Goal: Check status: Check status

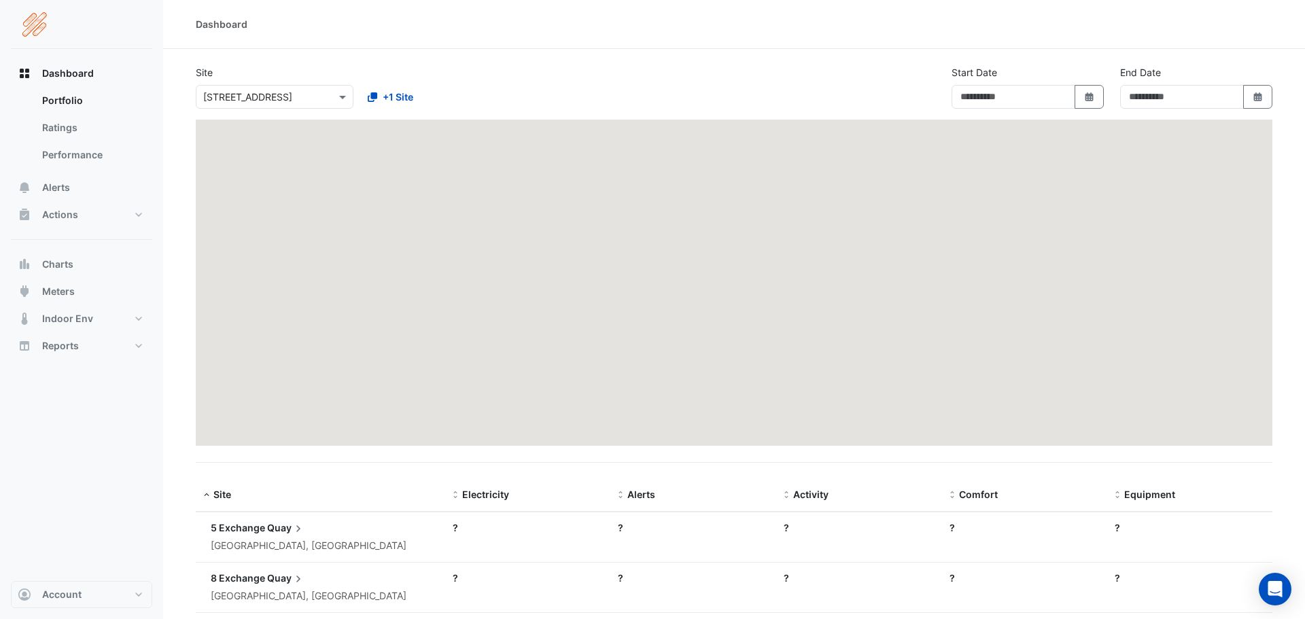
type input "**********"
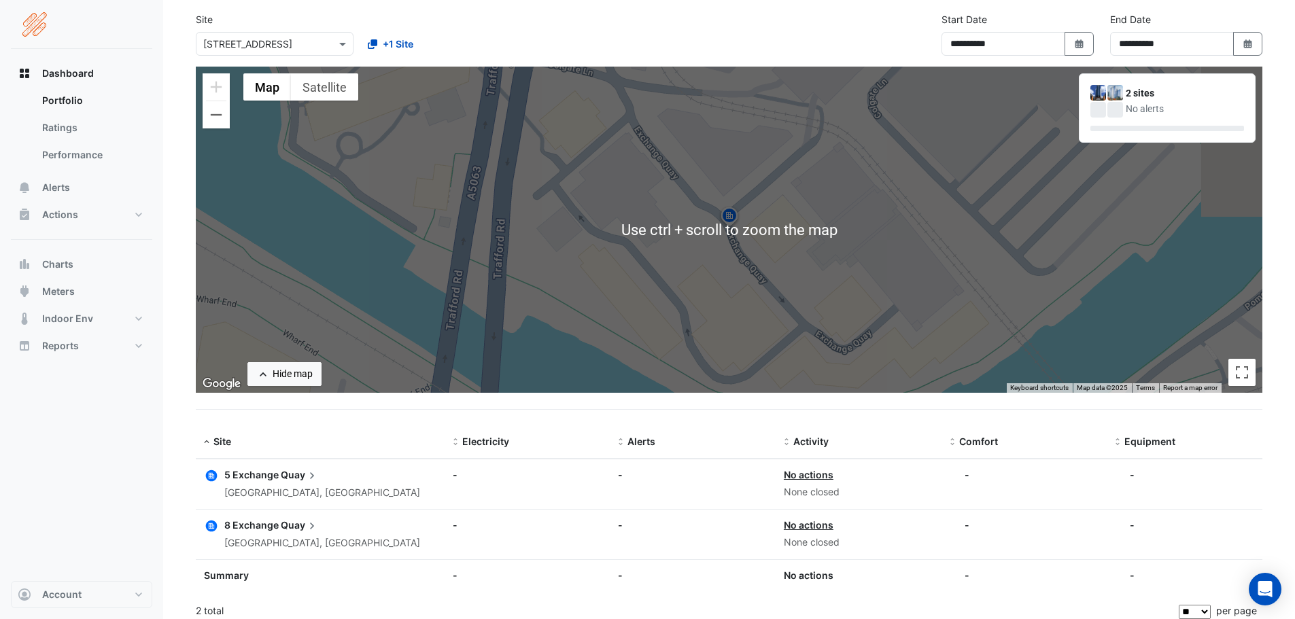
scroll to position [62, 0]
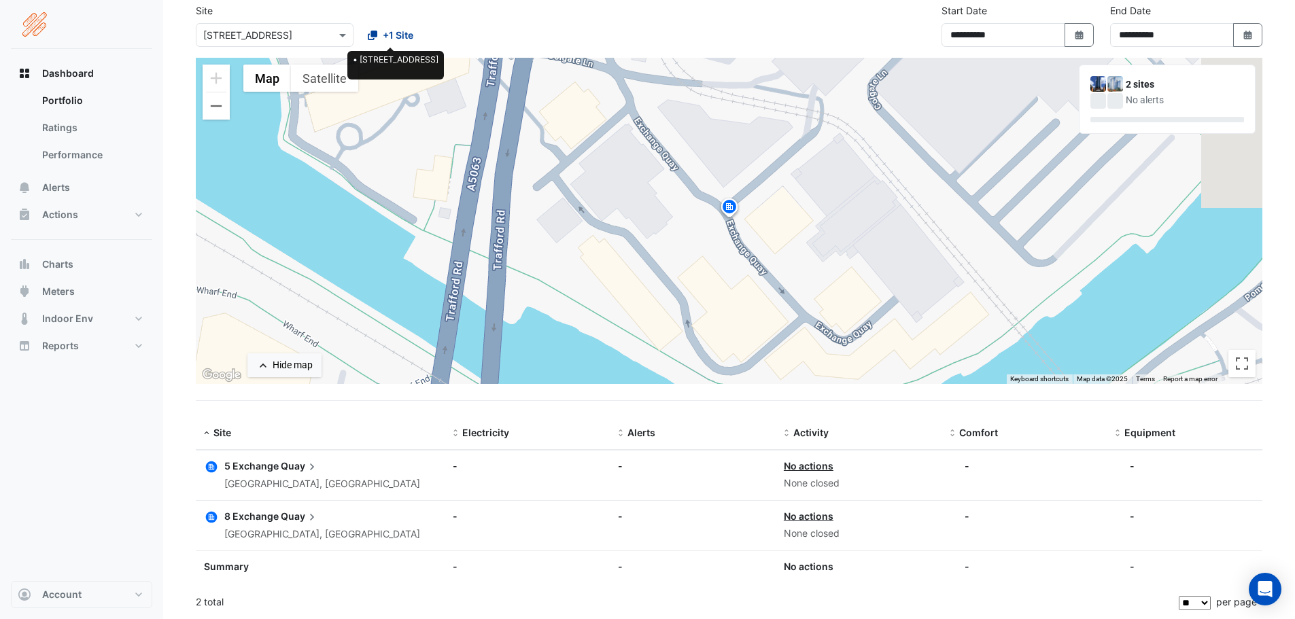
click at [397, 35] on span "+1 Site" at bounding box center [398, 35] width 31 height 14
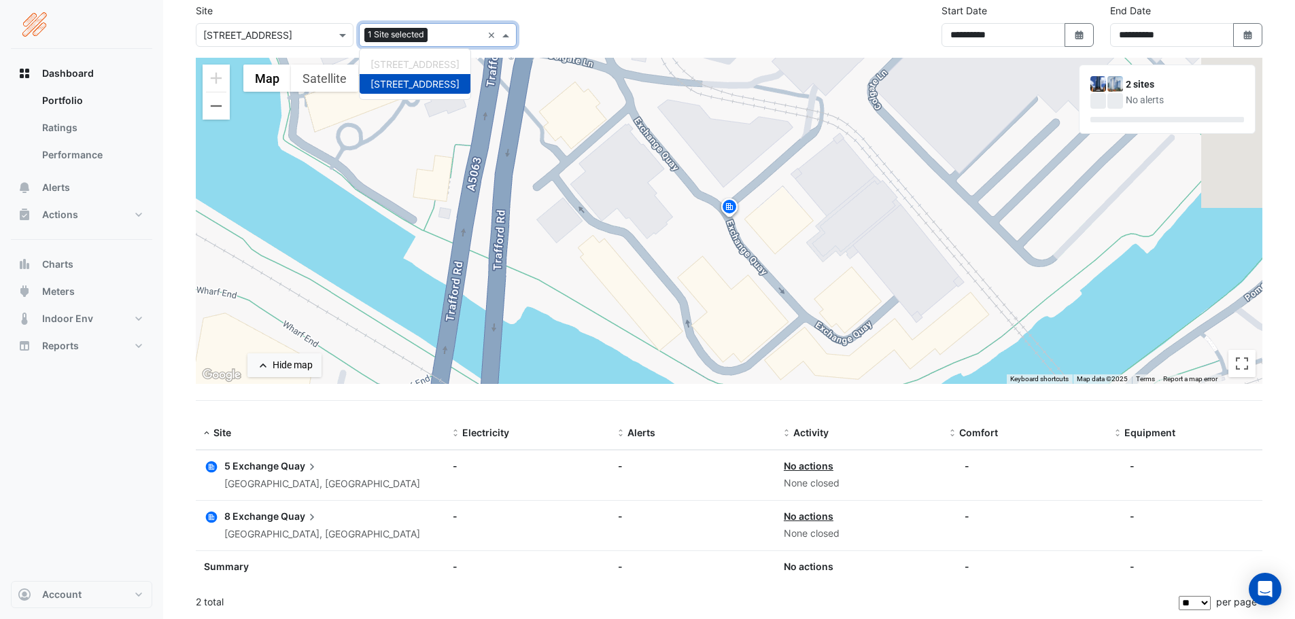
click at [649, 5] on div "**********" at bounding box center [729, 30] width 1083 height 54
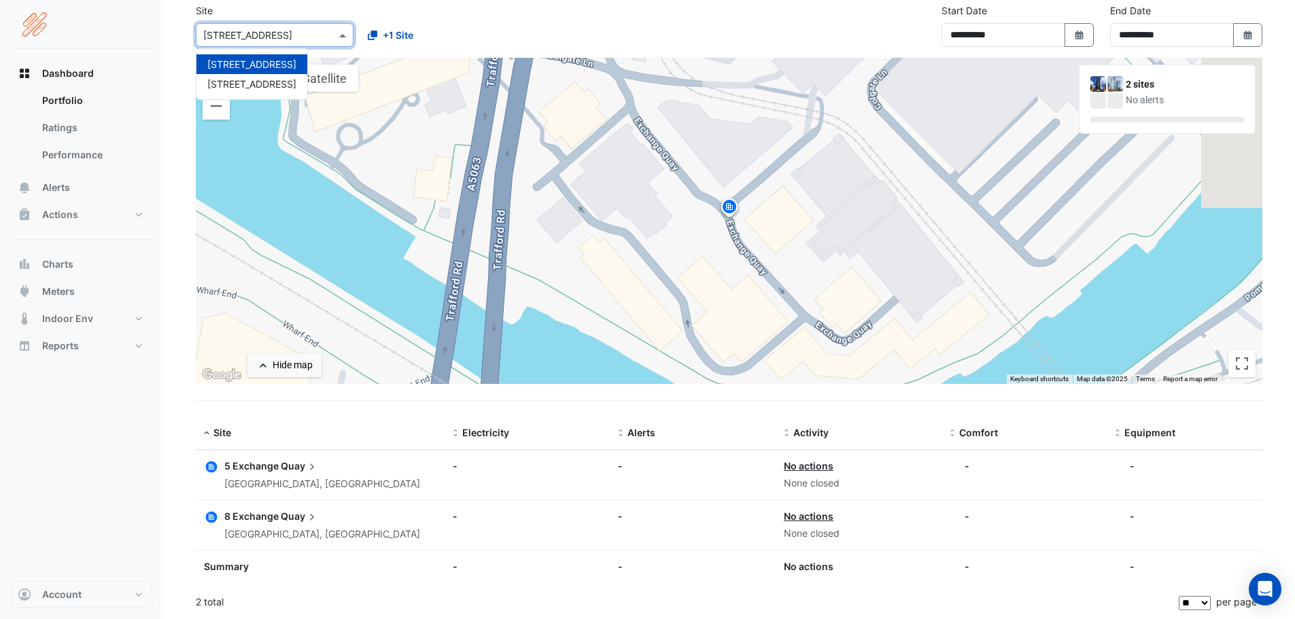
click at [279, 31] on input "text" at bounding box center [261, 36] width 116 height 14
click at [273, 82] on span "[STREET_ADDRESS]" at bounding box center [251, 84] width 89 height 12
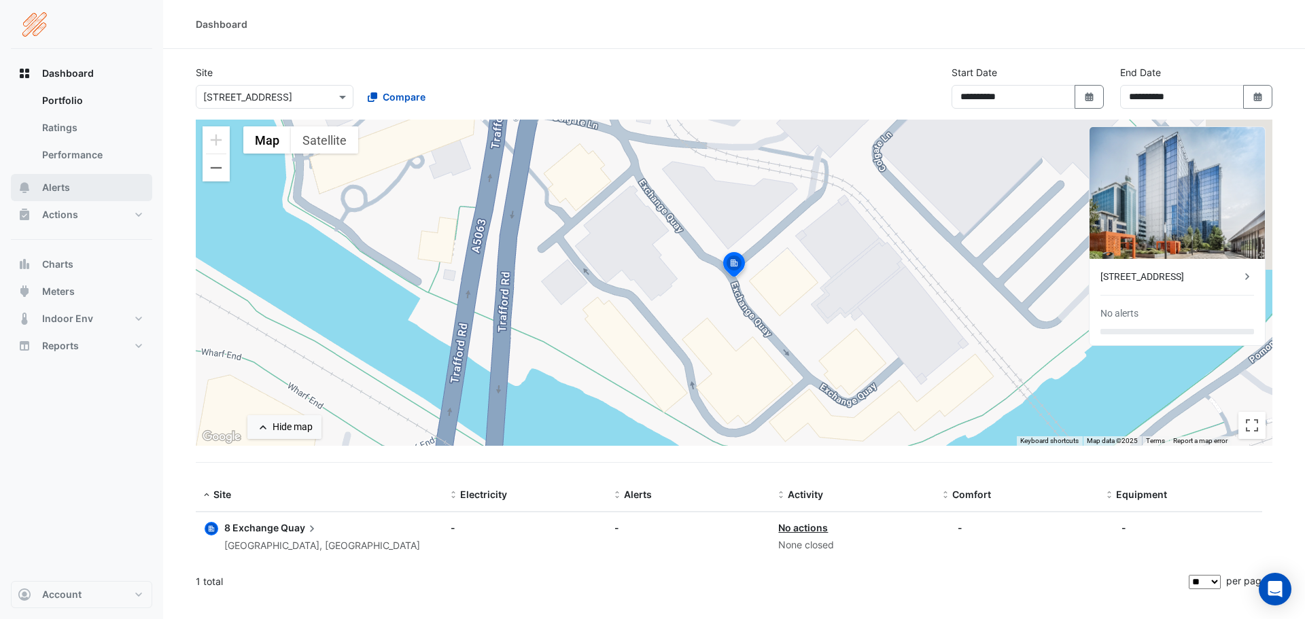
click at [65, 192] on span "Alerts" at bounding box center [56, 188] width 28 height 14
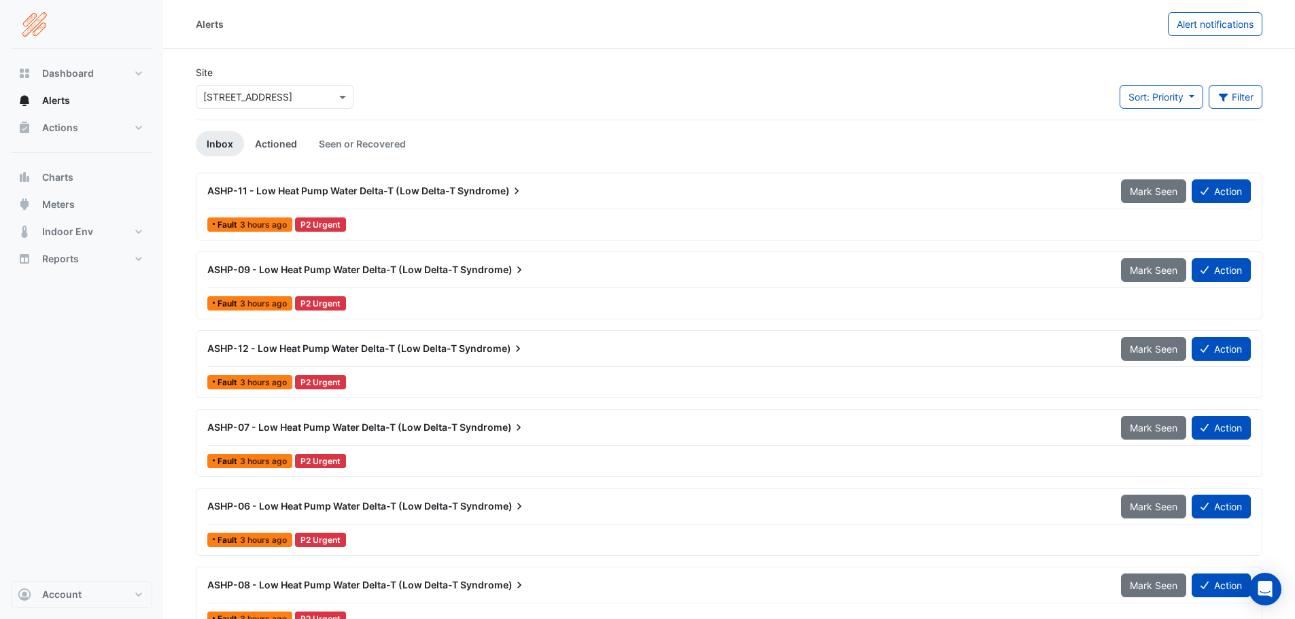
click at [279, 141] on link "Actioned" at bounding box center [276, 143] width 64 height 25
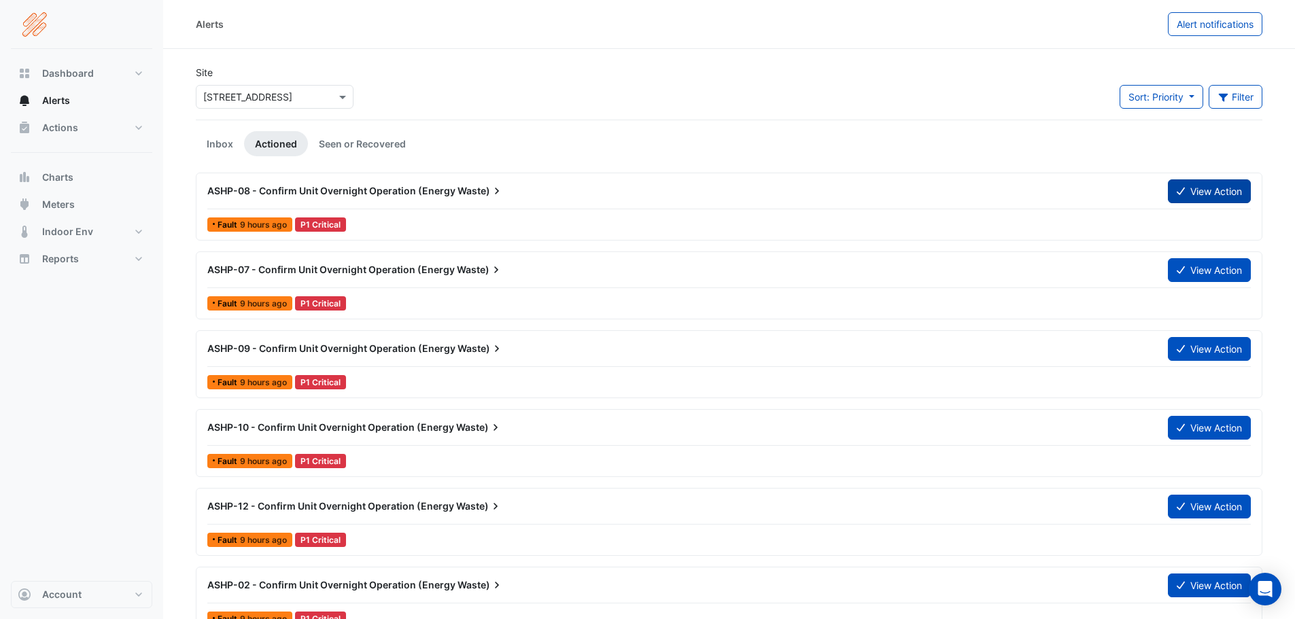
click at [1189, 198] on button "View Action" at bounding box center [1209, 191] width 83 height 24
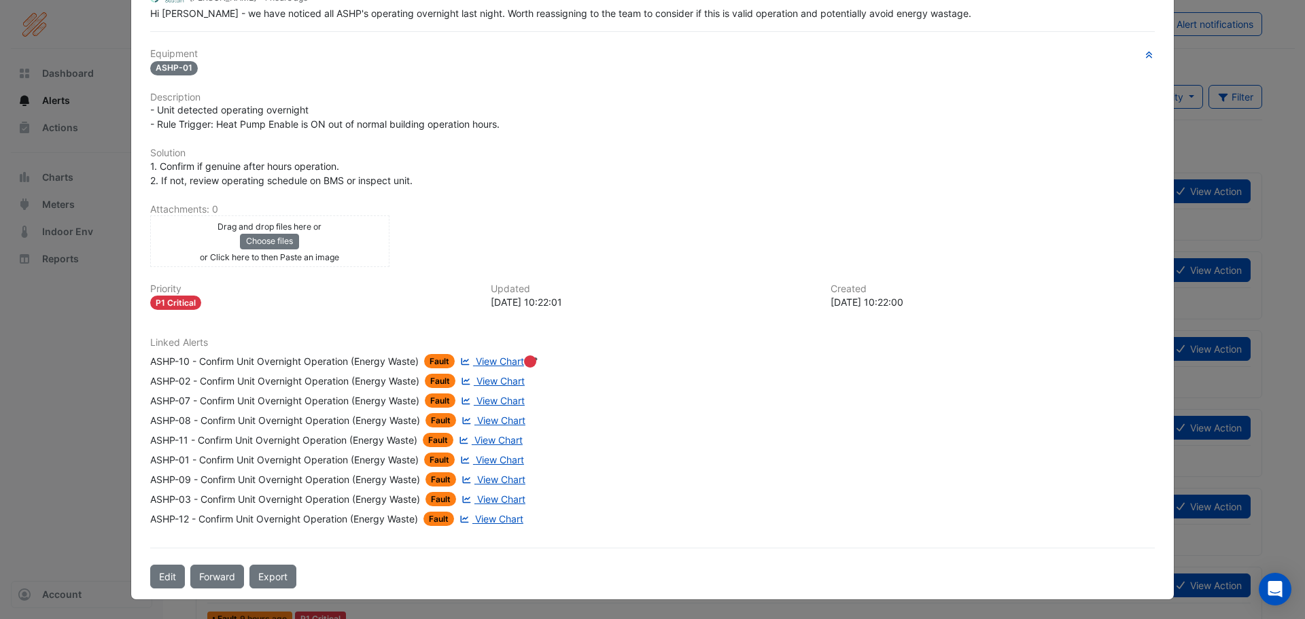
scroll to position [184, 0]
drag, startPoint x: 511, startPoint y: 369, endPoint x: 480, endPoint y: 261, distance: 112.3
click at [480, 262] on div "Equipment ASHP-01 Description - Unit detected operating overnight - Rule Trigge…" at bounding box center [652, 292] width 1005 height 489
click at [497, 362] on span "View Chart" at bounding box center [500, 362] width 48 height 12
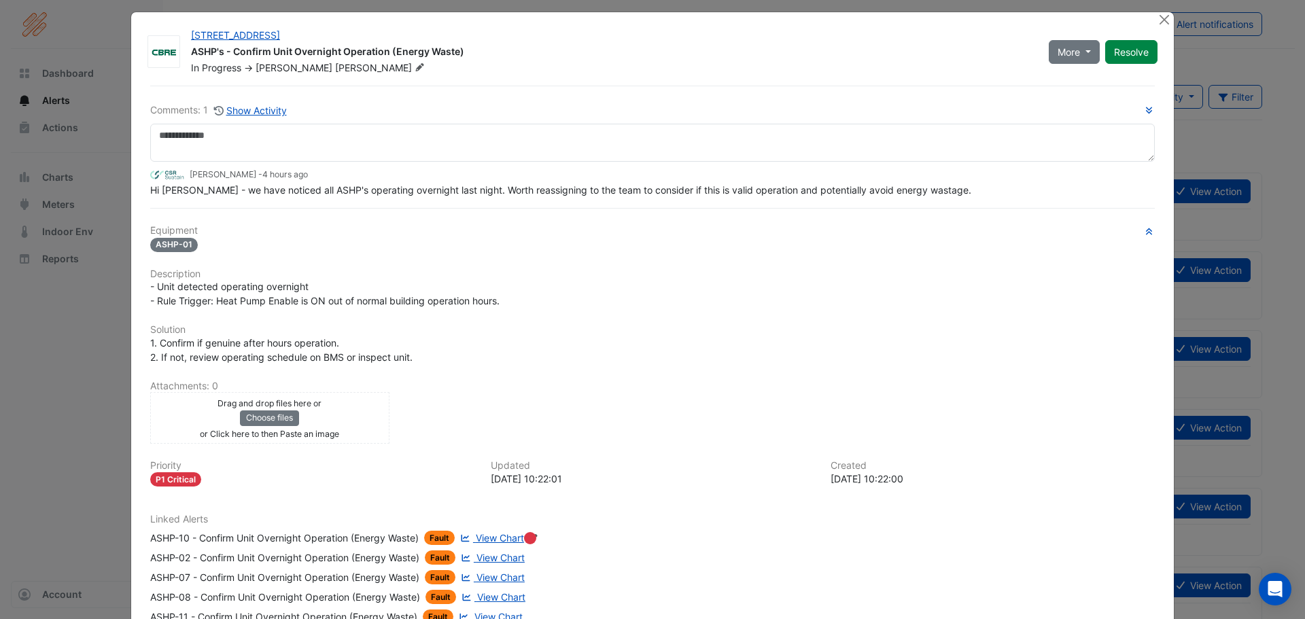
scroll to position [0, 0]
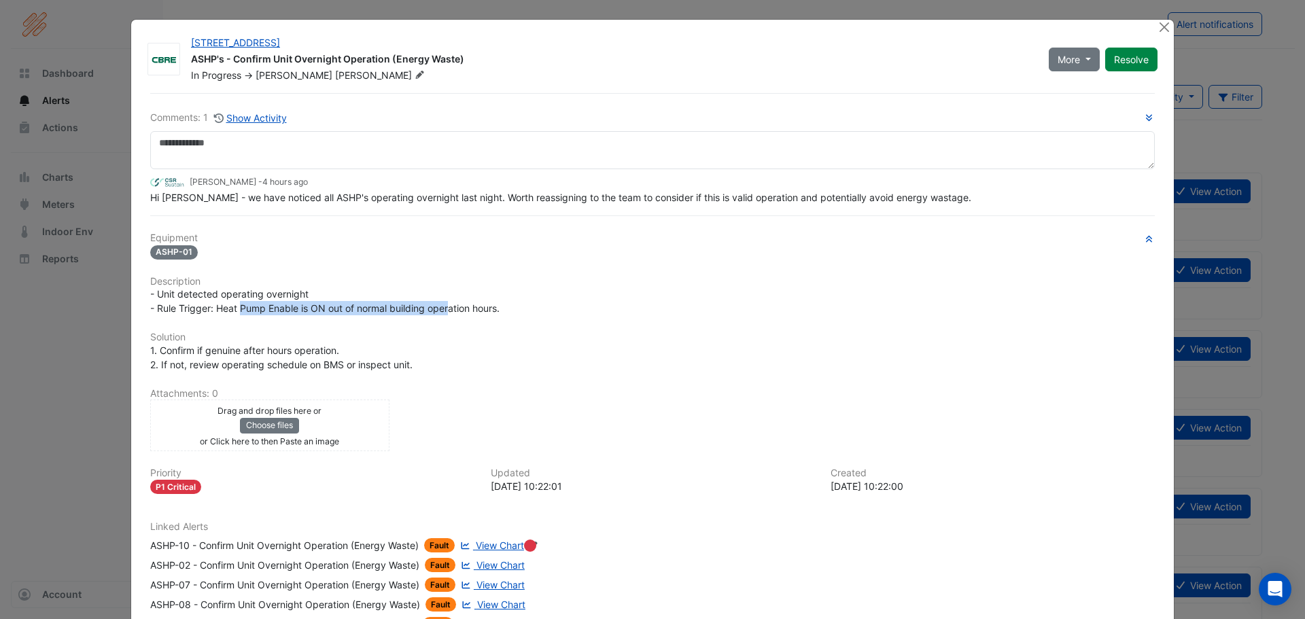
drag, startPoint x: 235, startPoint y: 304, endPoint x: 461, endPoint y: 313, distance: 225.9
click at [445, 311] on span "- Unit detected operating overnight - Rule Trigger: Heat Pump Enable is ON out …" at bounding box center [324, 301] width 349 height 26
click at [513, 301] on div "- Unit detected operating overnight - Rule Trigger: Heat Pump Enable is ON out …" at bounding box center [652, 301] width 1005 height 29
drag, startPoint x: 475, startPoint y: 307, endPoint x: 262, endPoint y: 302, distance: 212.9
click at [262, 302] on div "- Unit detected operating overnight - Rule Trigger: Heat Pump Enable is ON out …" at bounding box center [652, 301] width 1005 height 29
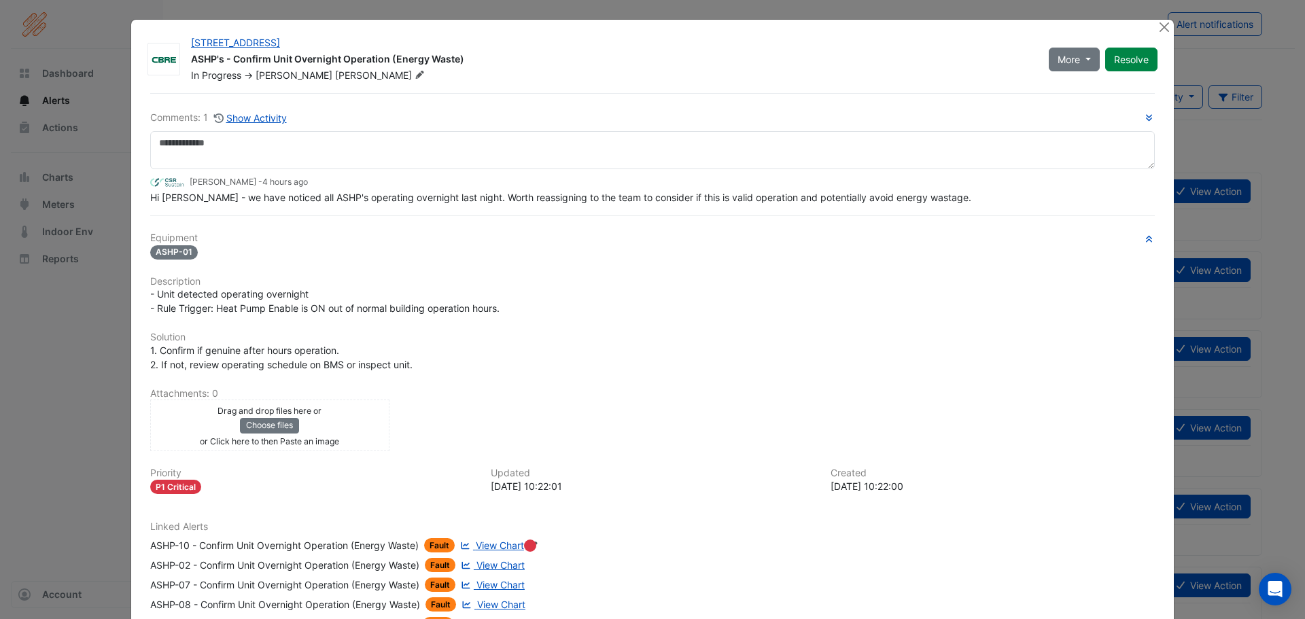
click at [295, 245] on div "ASHP-01" at bounding box center [652, 252] width 1005 height 16
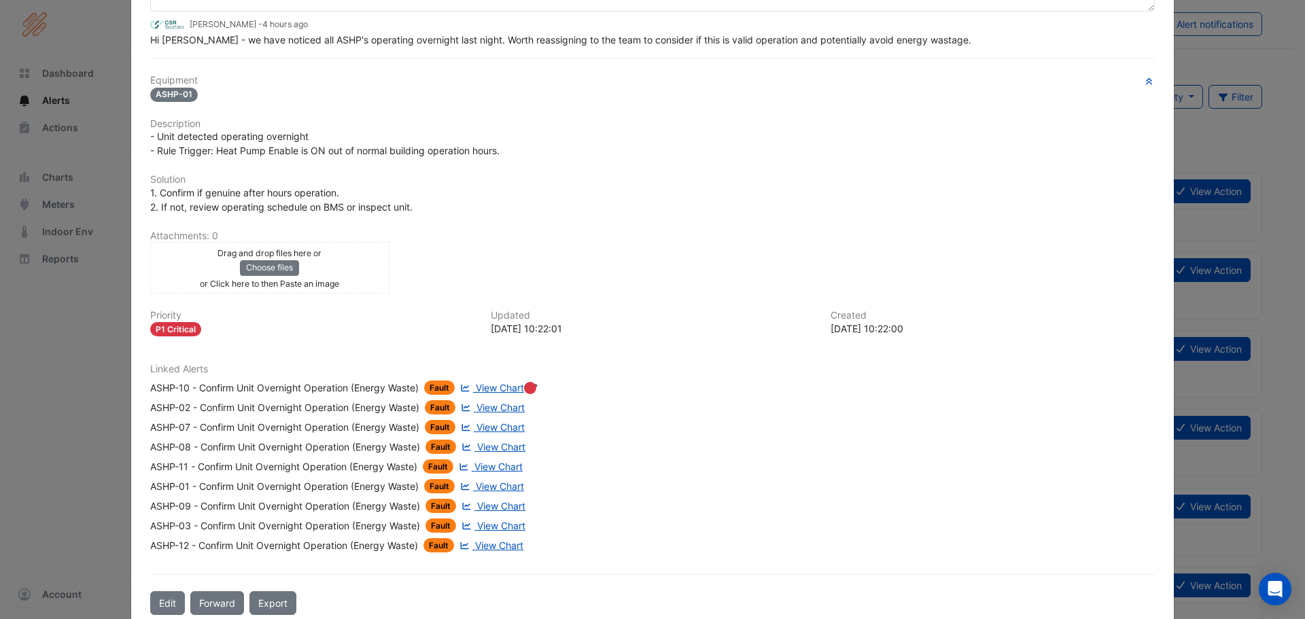
scroll to position [184, 0]
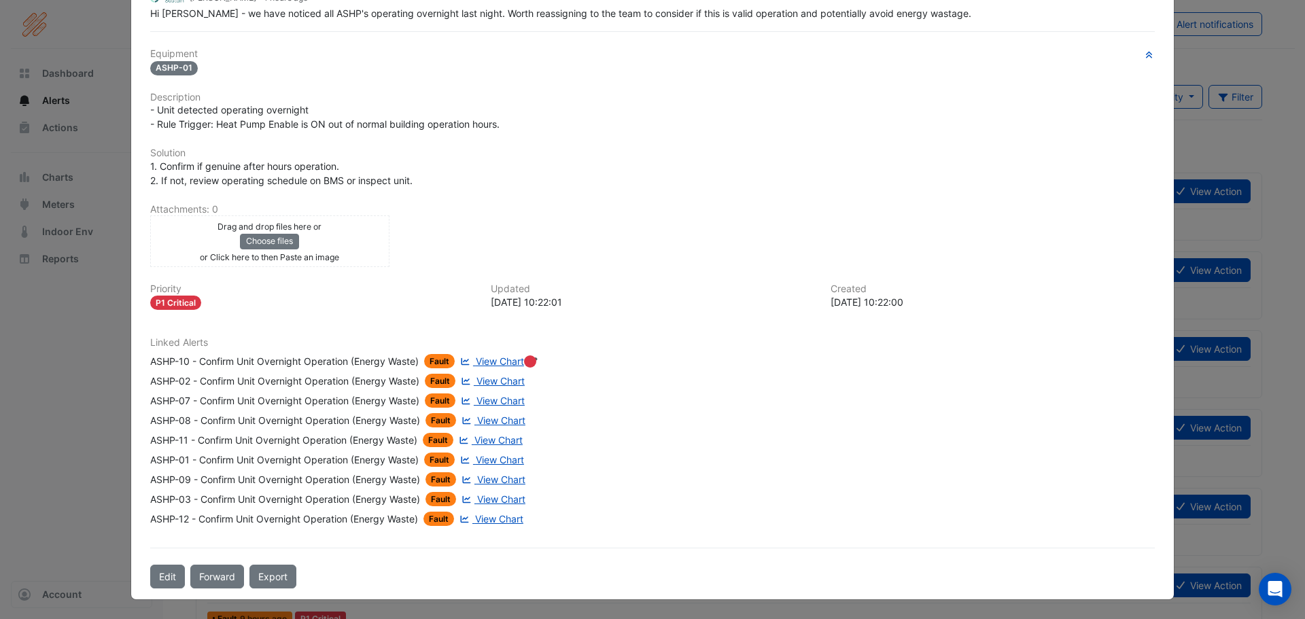
click at [511, 363] on span "View Chart" at bounding box center [500, 362] width 48 height 12
click at [65, 555] on ngb-modal-window "8 Exchange Quay ASHP's - Confirm Unit Overnight Operation (Energy Waste) In Pro…" at bounding box center [652, 309] width 1305 height 619
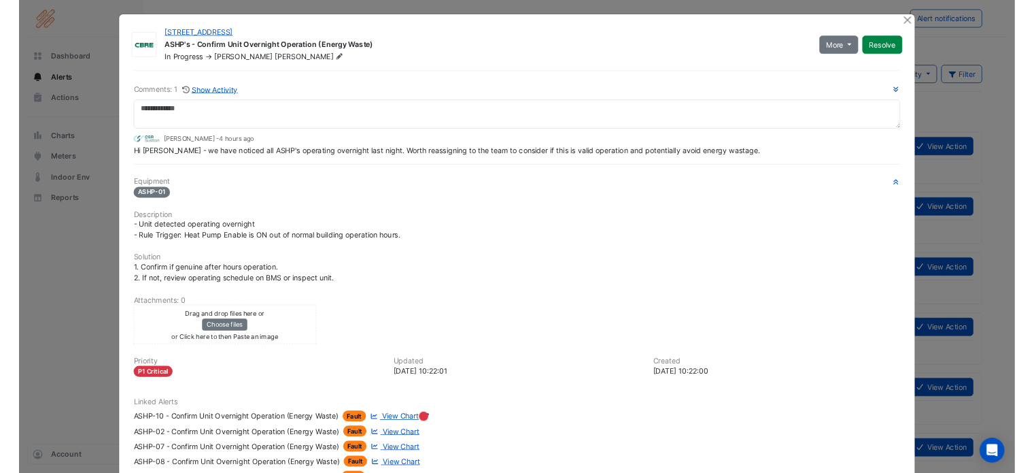
scroll to position [0, 0]
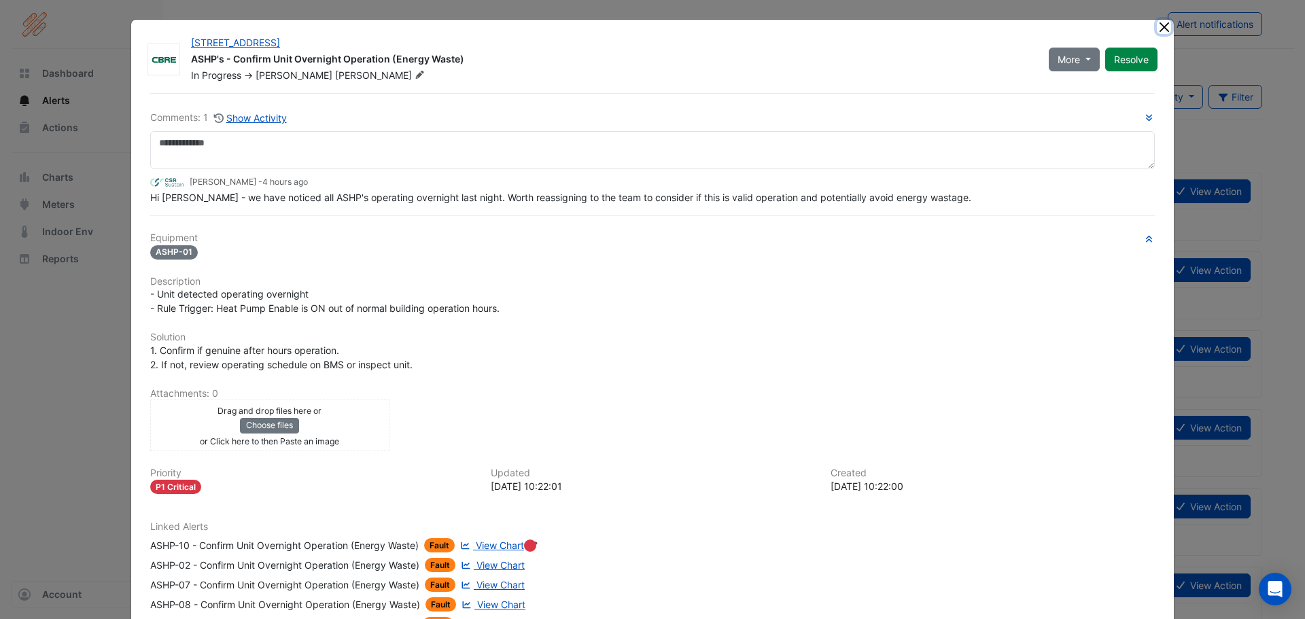
click at [1157, 23] on button "Close" at bounding box center [1164, 27] width 14 height 14
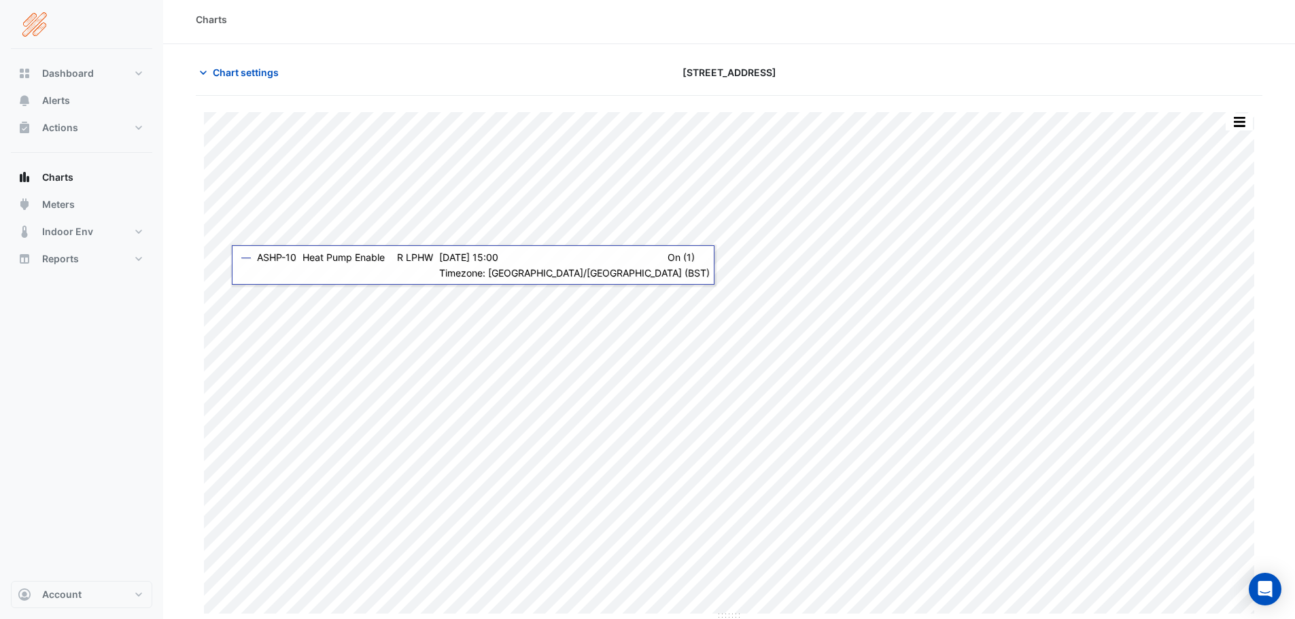
scroll to position [6, 0]
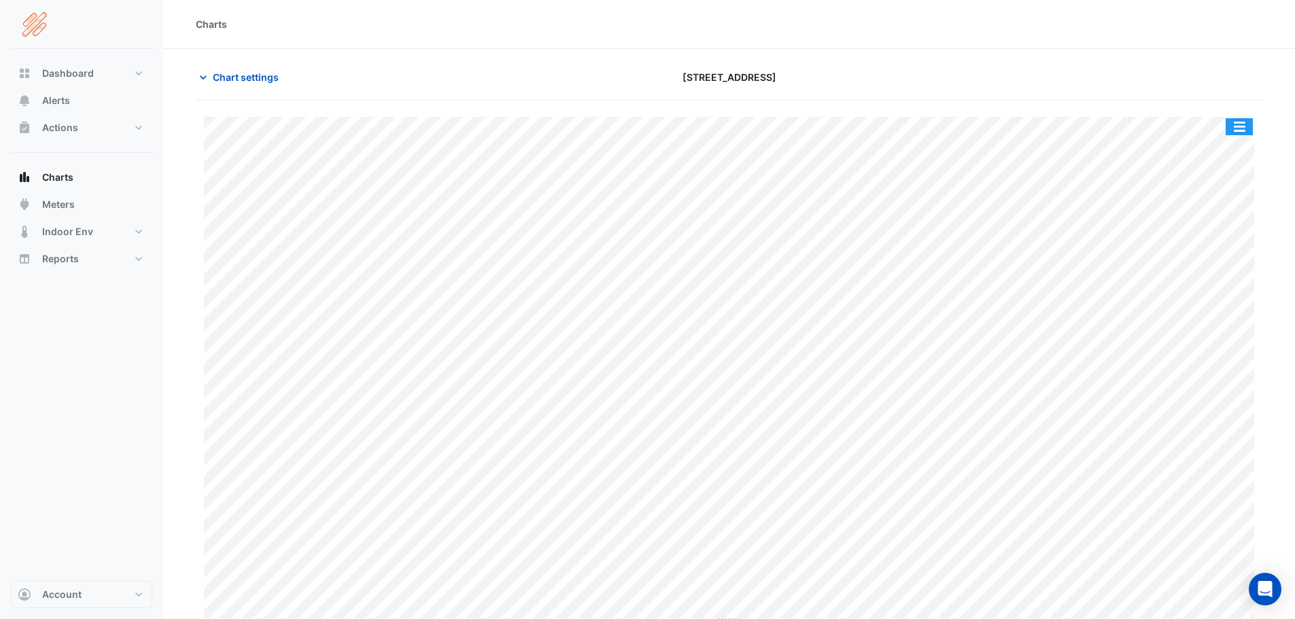
click at [1226, 129] on button "button" at bounding box center [1239, 126] width 27 height 17
click at [225, 75] on span "Chart settings" at bounding box center [246, 77] width 66 height 14
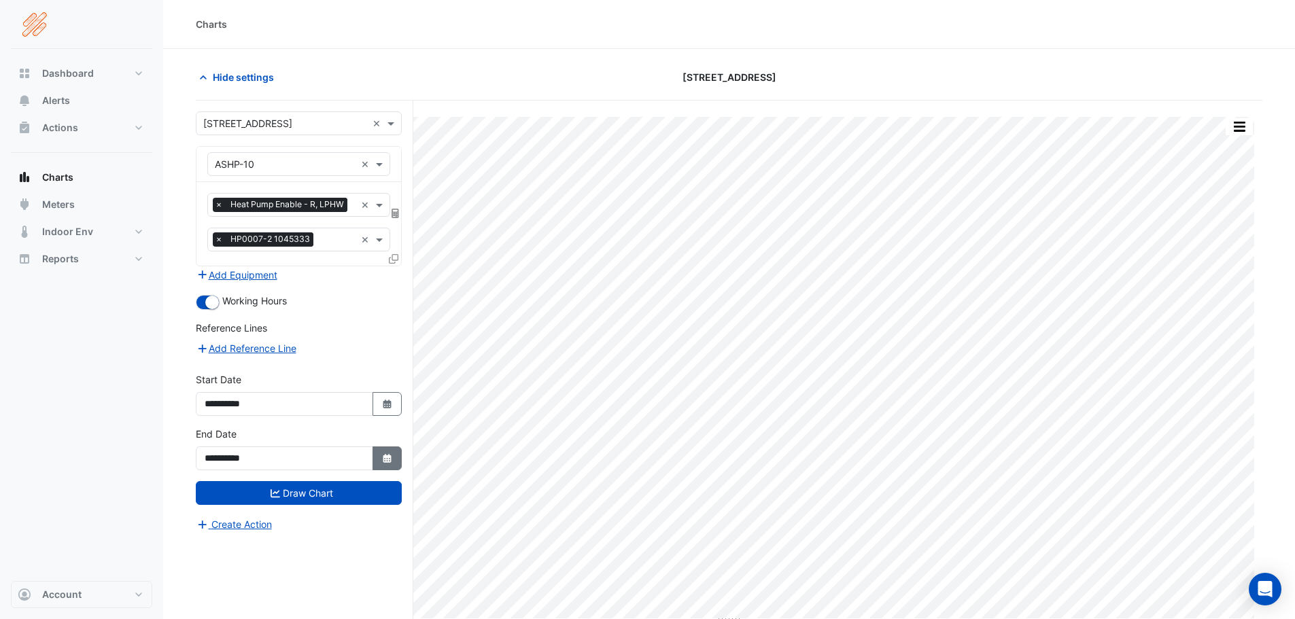
click at [395, 462] on button "Select Date" at bounding box center [388, 459] width 30 height 24
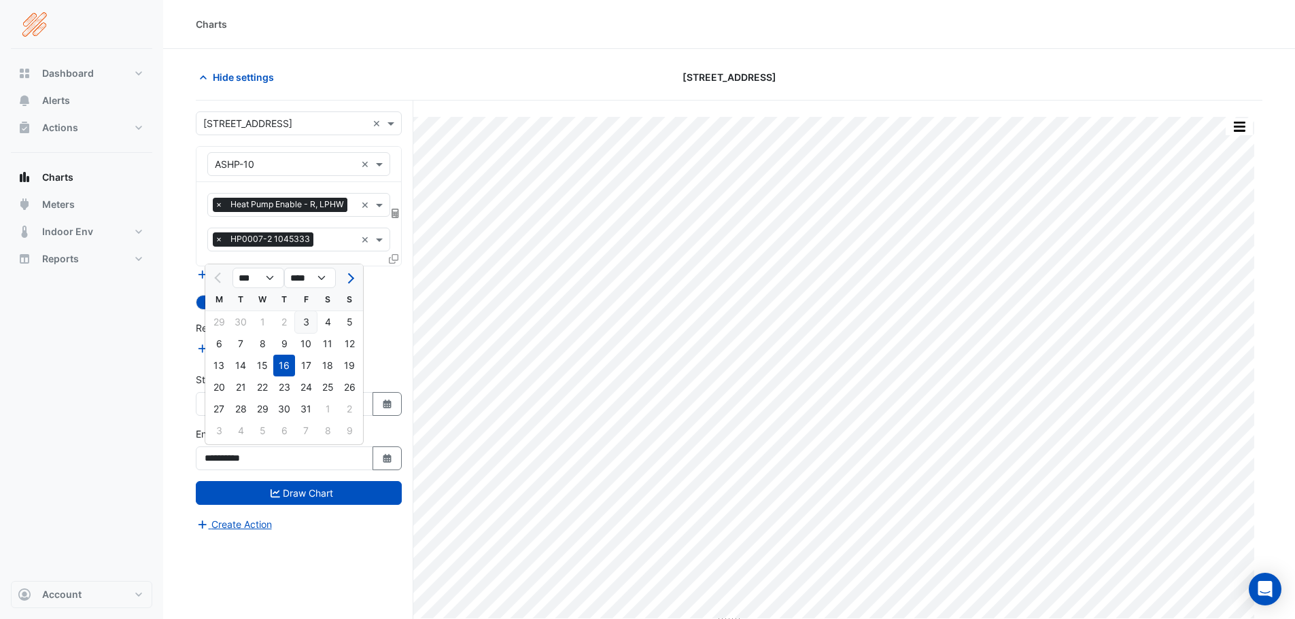
click at [308, 322] on div "3" at bounding box center [306, 322] width 22 height 22
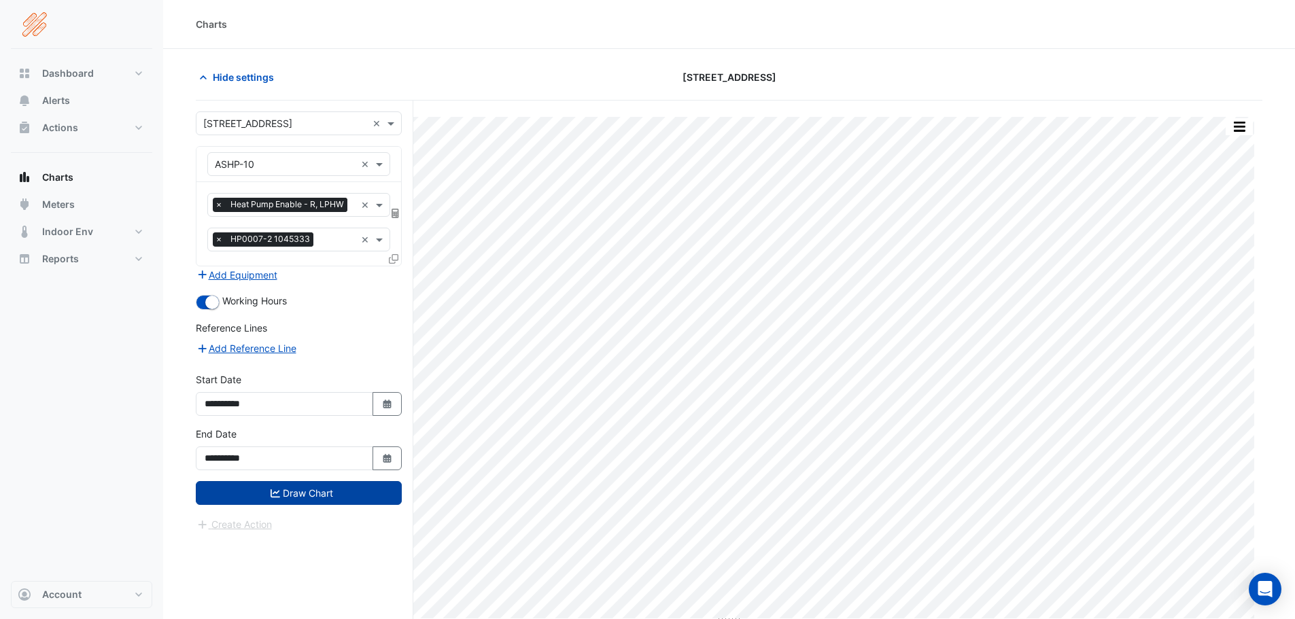
click at [304, 493] on button "Draw Chart" at bounding box center [299, 493] width 206 height 24
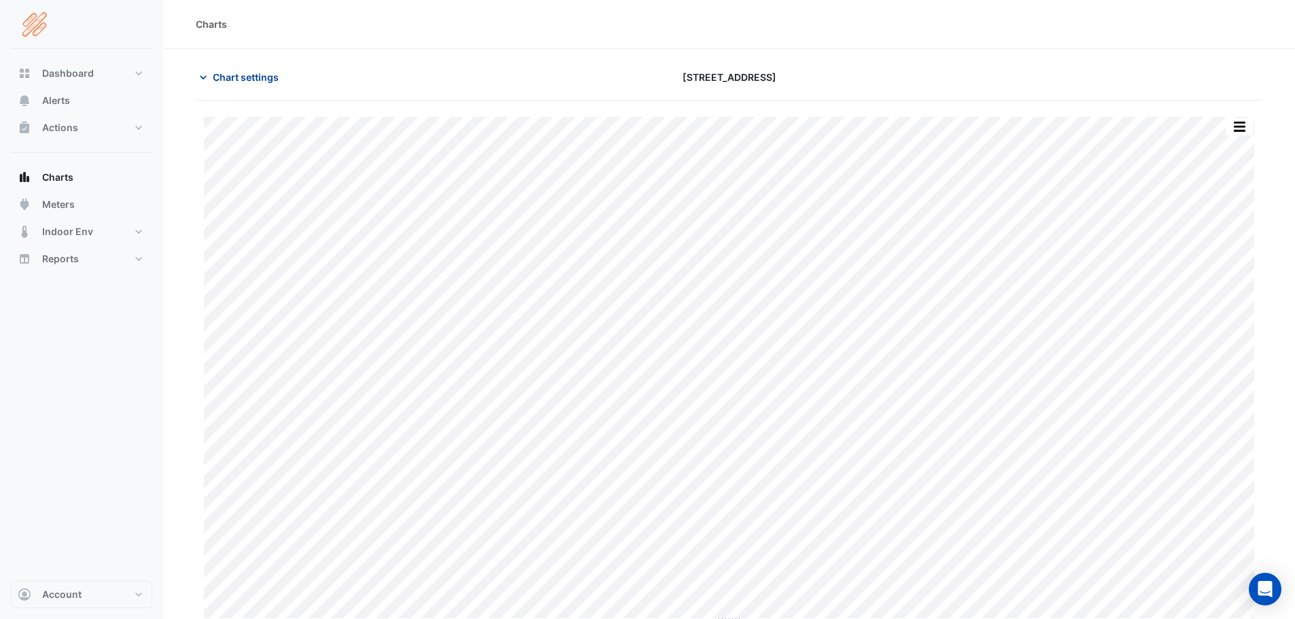
click at [221, 73] on span "Chart settings" at bounding box center [246, 77] width 66 height 14
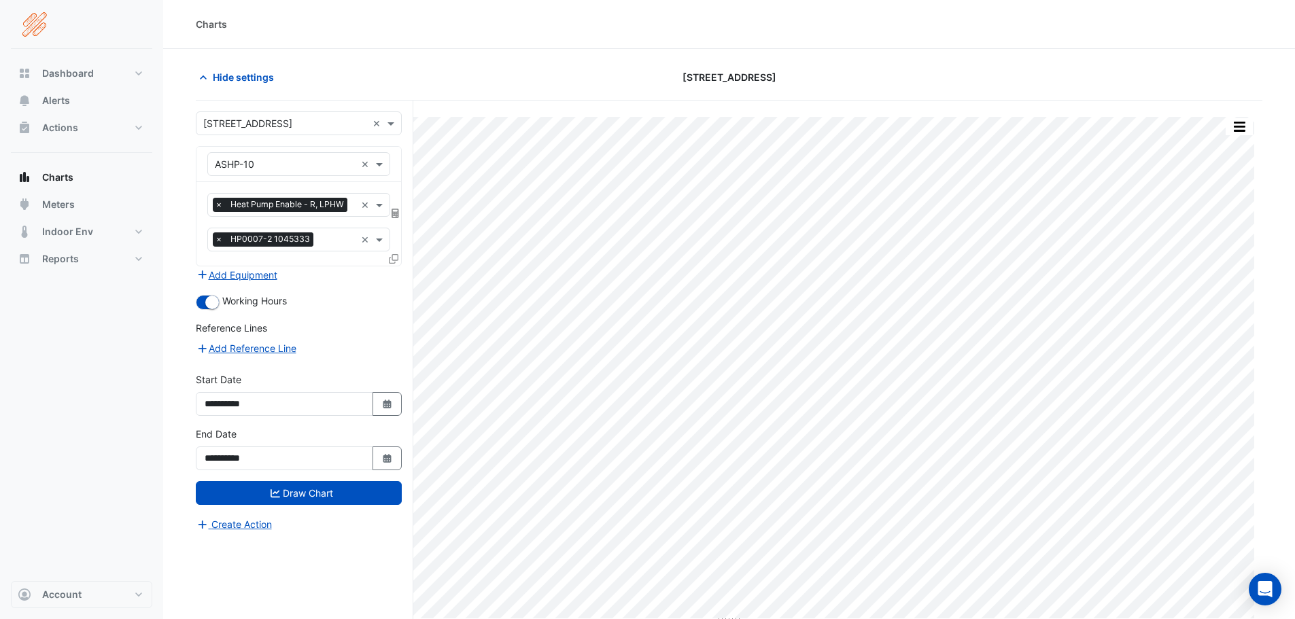
click at [404, 458] on div "**********" at bounding box center [299, 454] width 222 height 54
click at [398, 460] on button "Select Date" at bounding box center [388, 459] width 30 height 24
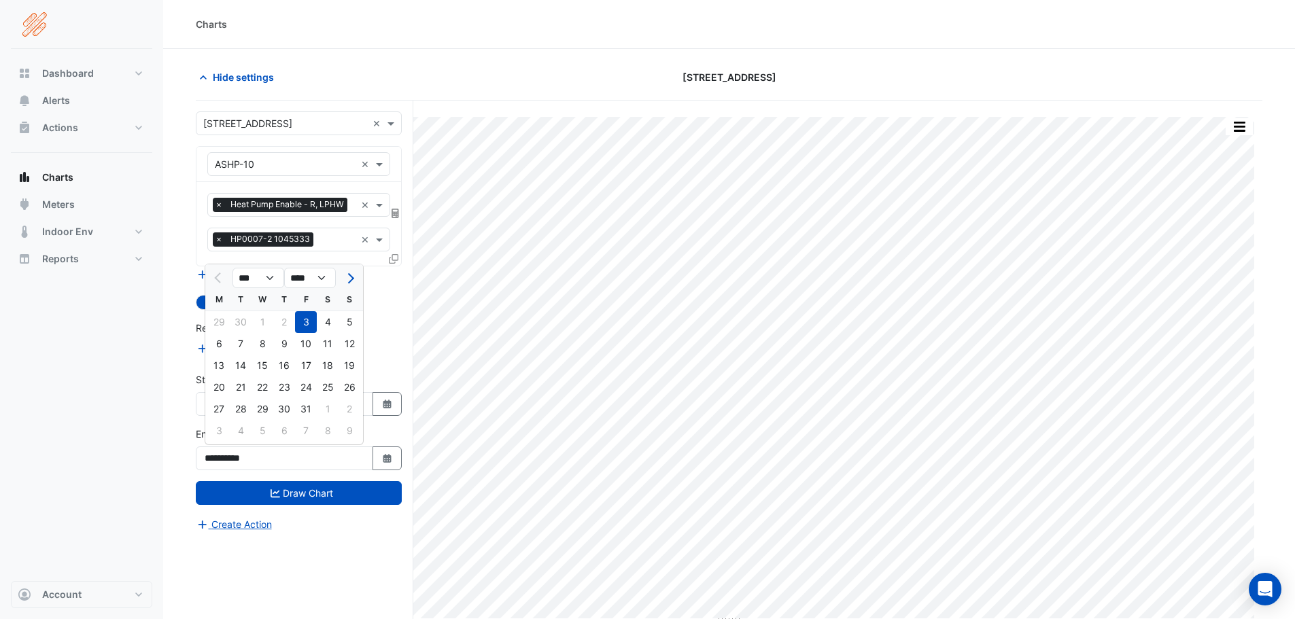
drag, startPoint x: 345, startPoint y: 320, endPoint x: 349, endPoint y: 326, distance: 7.4
click at [348, 321] on div "5" at bounding box center [350, 322] width 22 height 22
type input "**********"
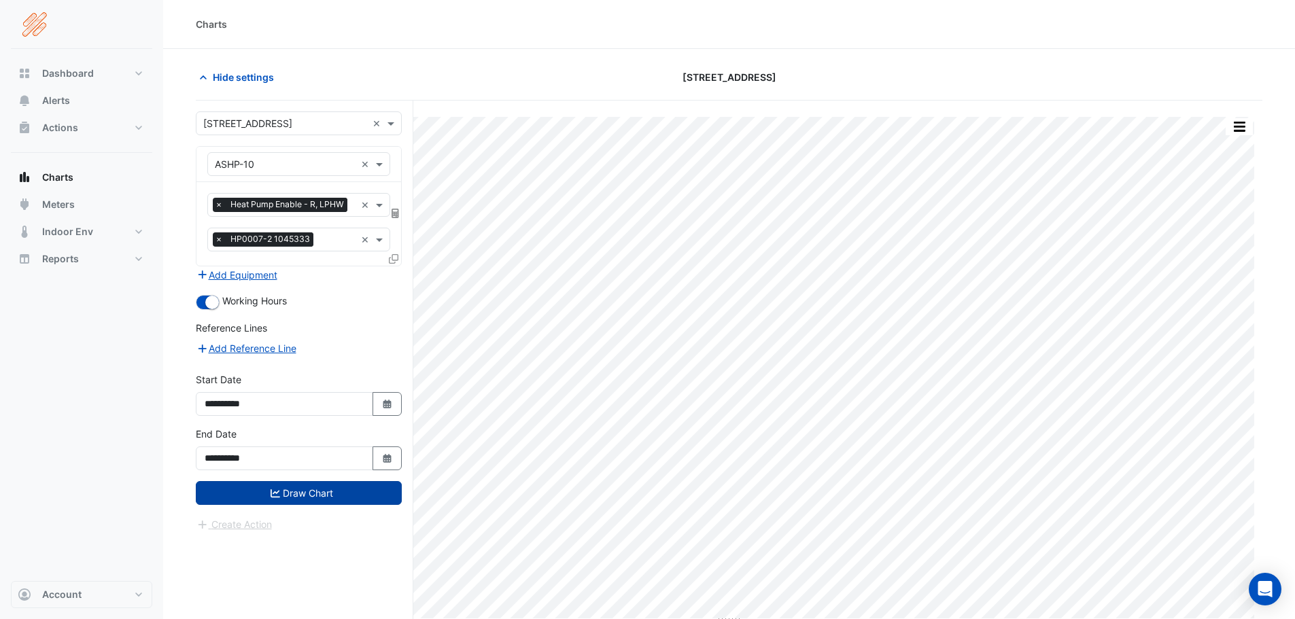
click at [334, 486] on button "Draw Chart" at bounding box center [299, 493] width 206 height 24
